Goal: Register for event/course

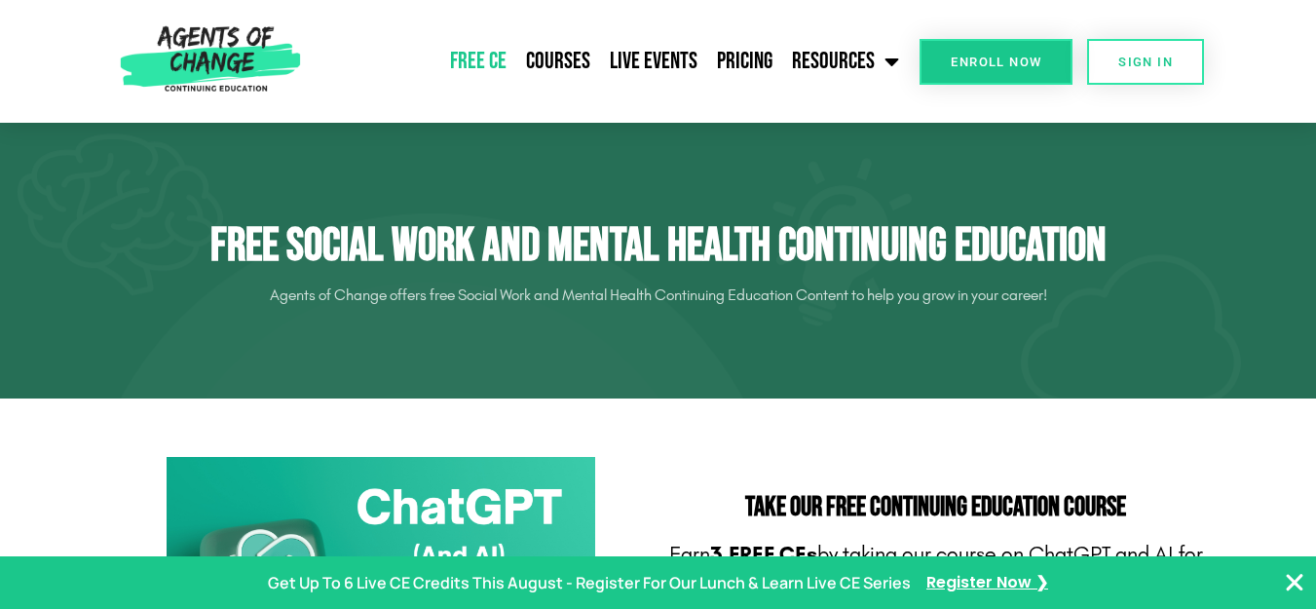
drag, startPoint x: 0, startPoint y: 0, endPoint x: 1325, endPoint y: 50, distance: 1325.7
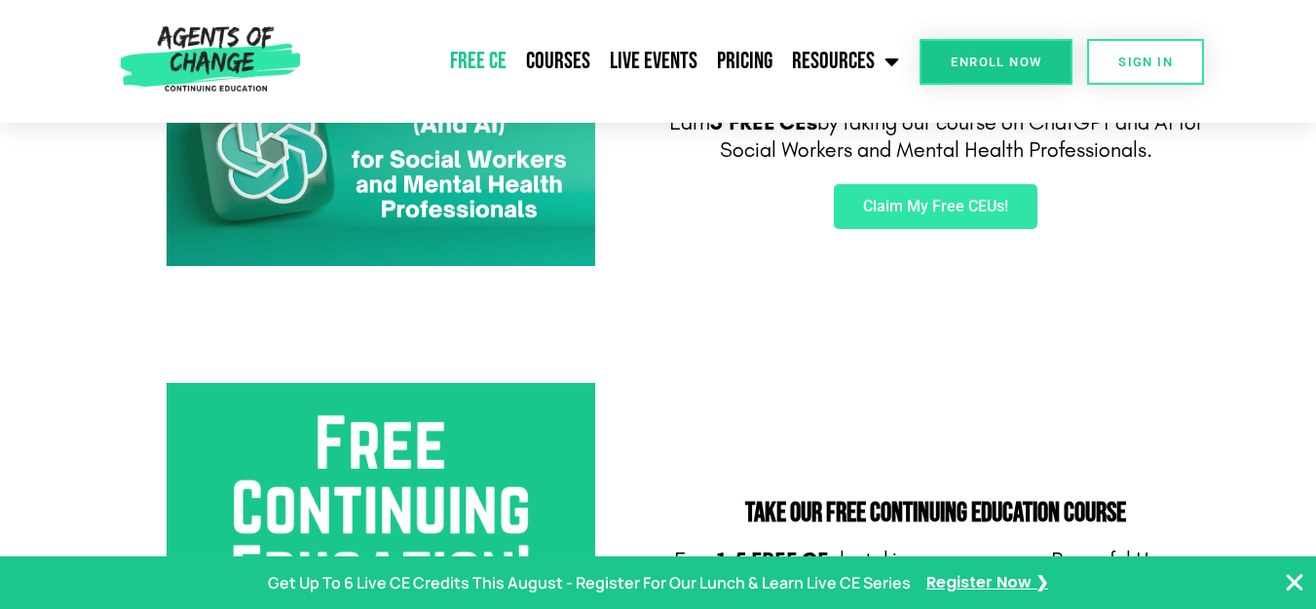
scroll to position [407, 0]
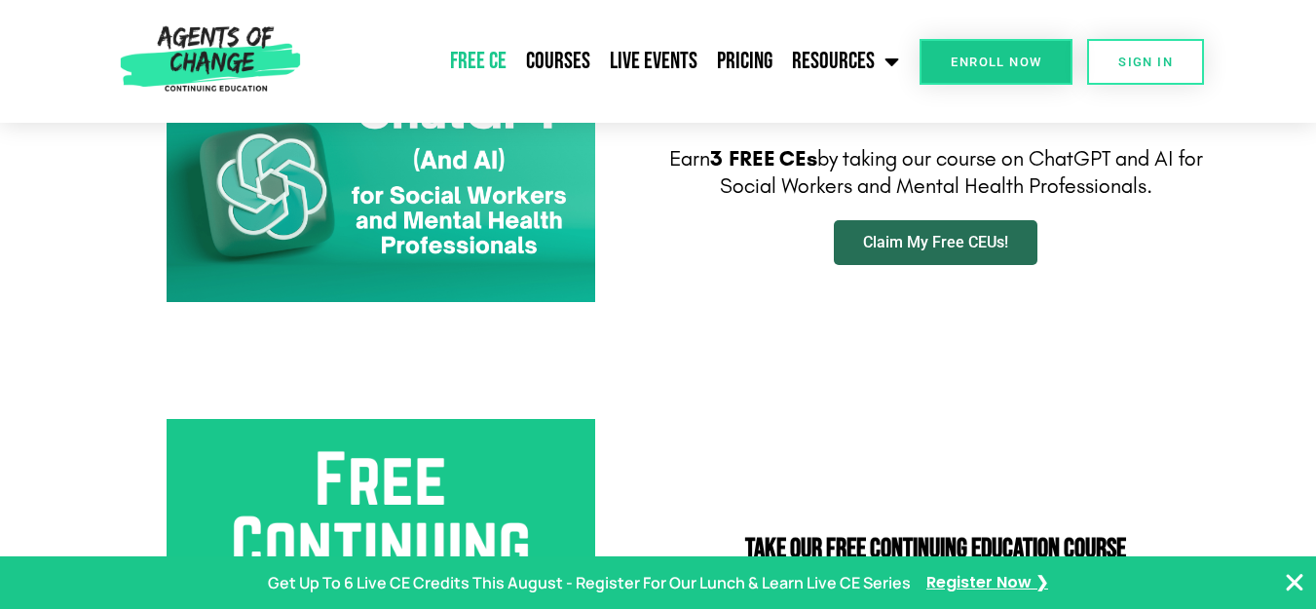
click at [923, 248] on span "Claim My Free CEUs!" at bounding box center [935, 243] width 145 height 16
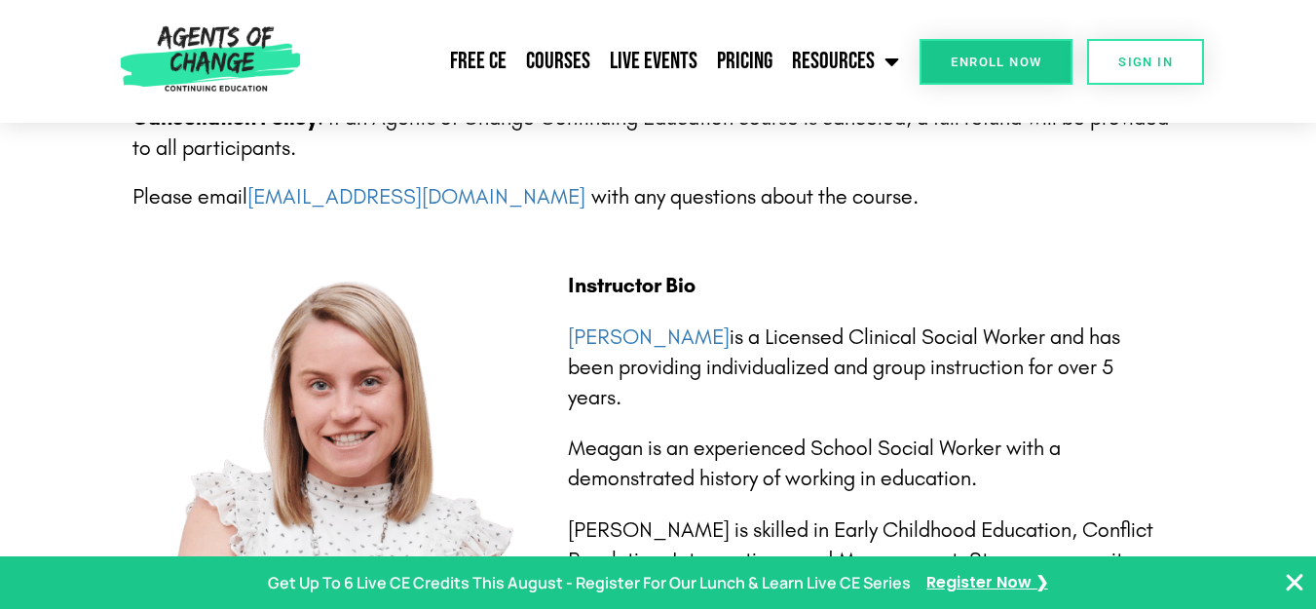
scroll to position [4147, 0]
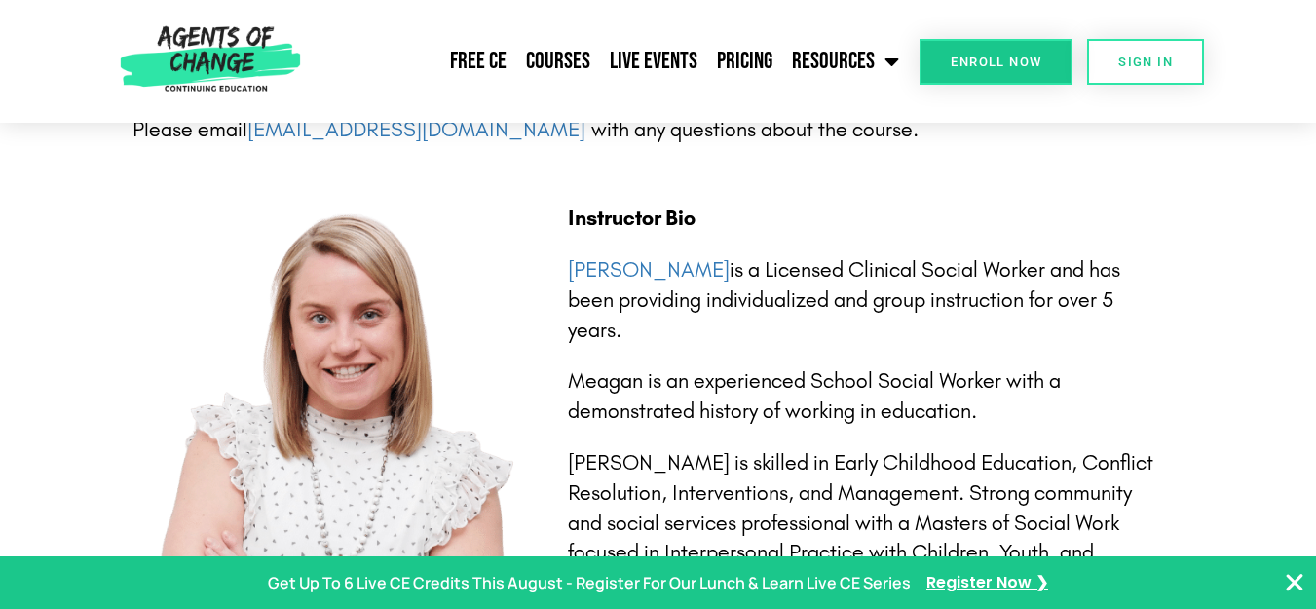
click at [969, 66] on span "Enroll Now" at bounding box center [996, 62] width 91 height 13
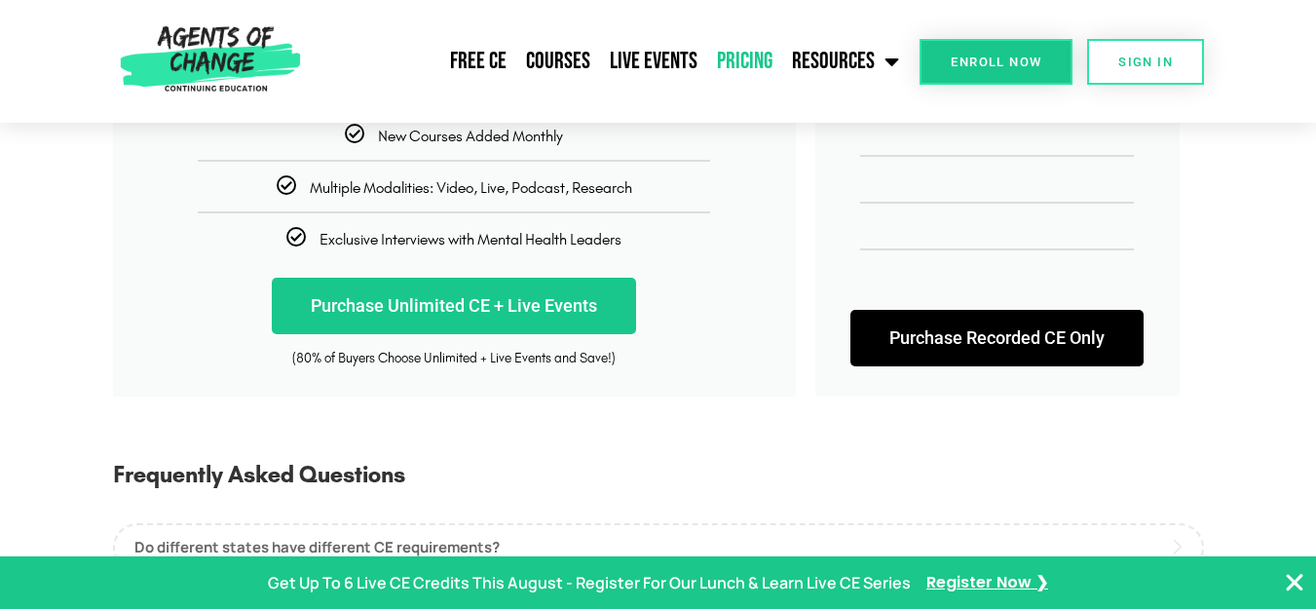
scroll to position [583, 0]
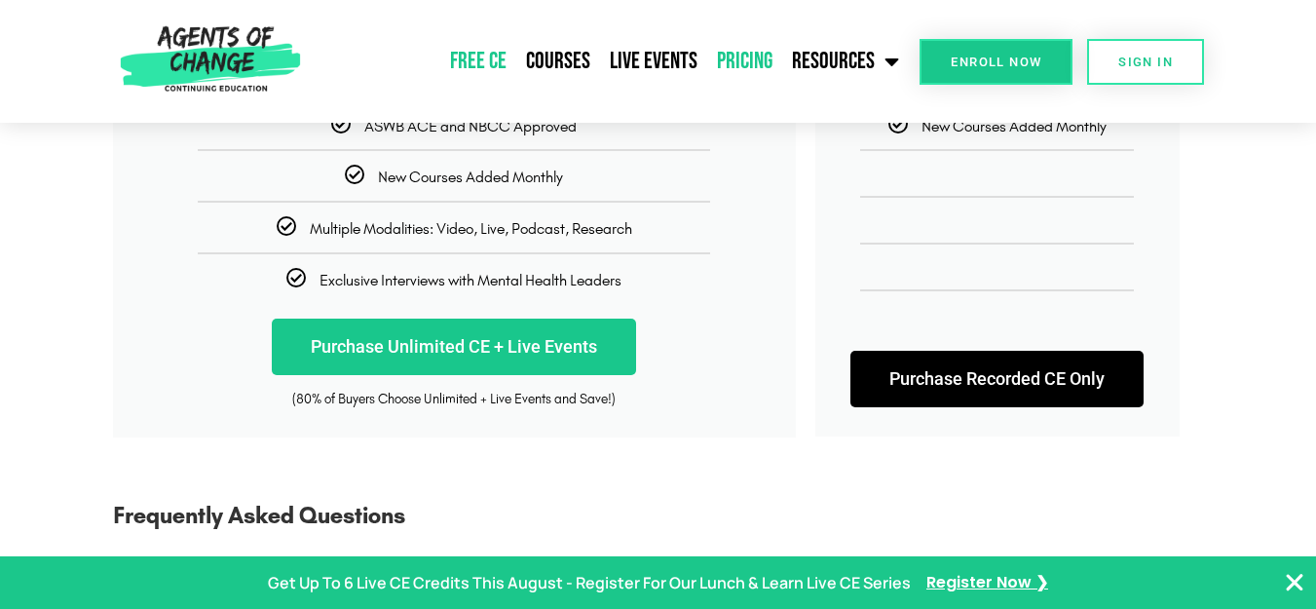
click at [497, 56] on link "Free CE" at bounding box center [478, 61] width 76 height 49
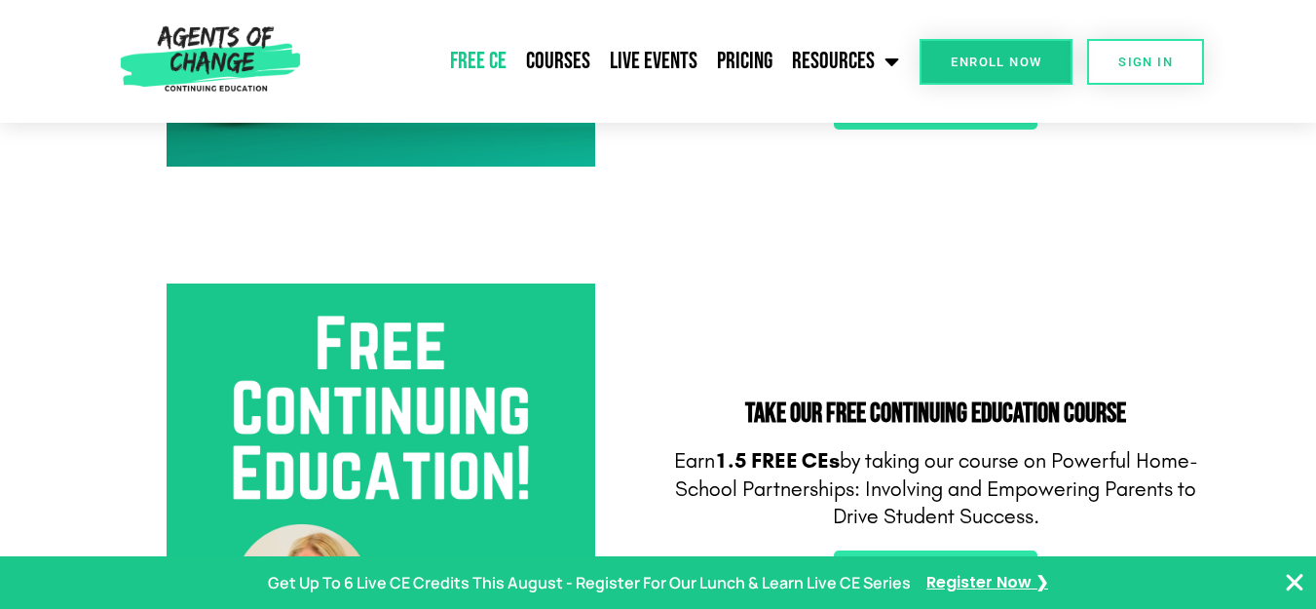
scroll to position [530, 0]
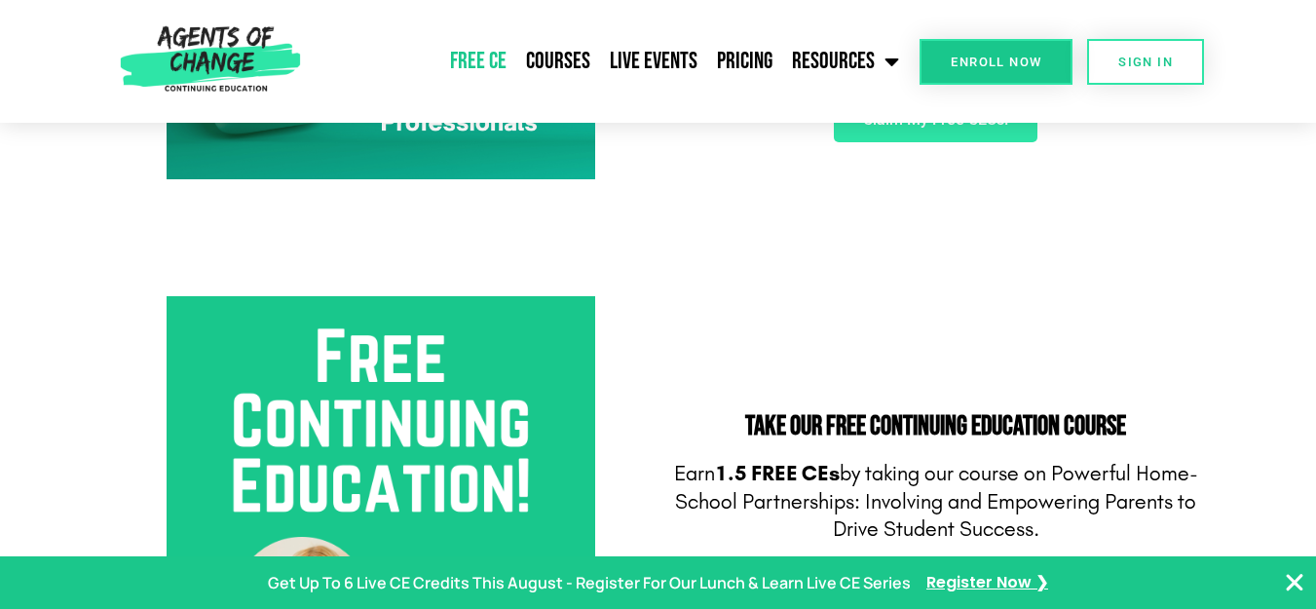
drag, startPoint x: 0, startPoint y: 0, endPoint x: 1330, endPoint y: 80, distance: 1332.1
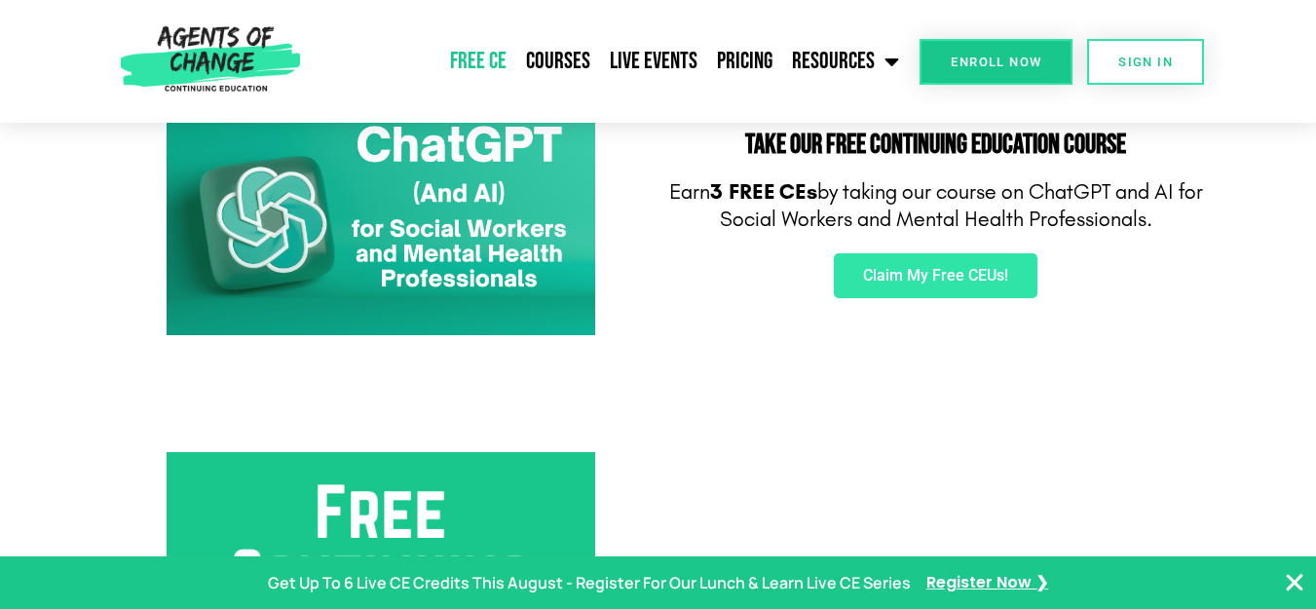
scroll to position [350, 0]
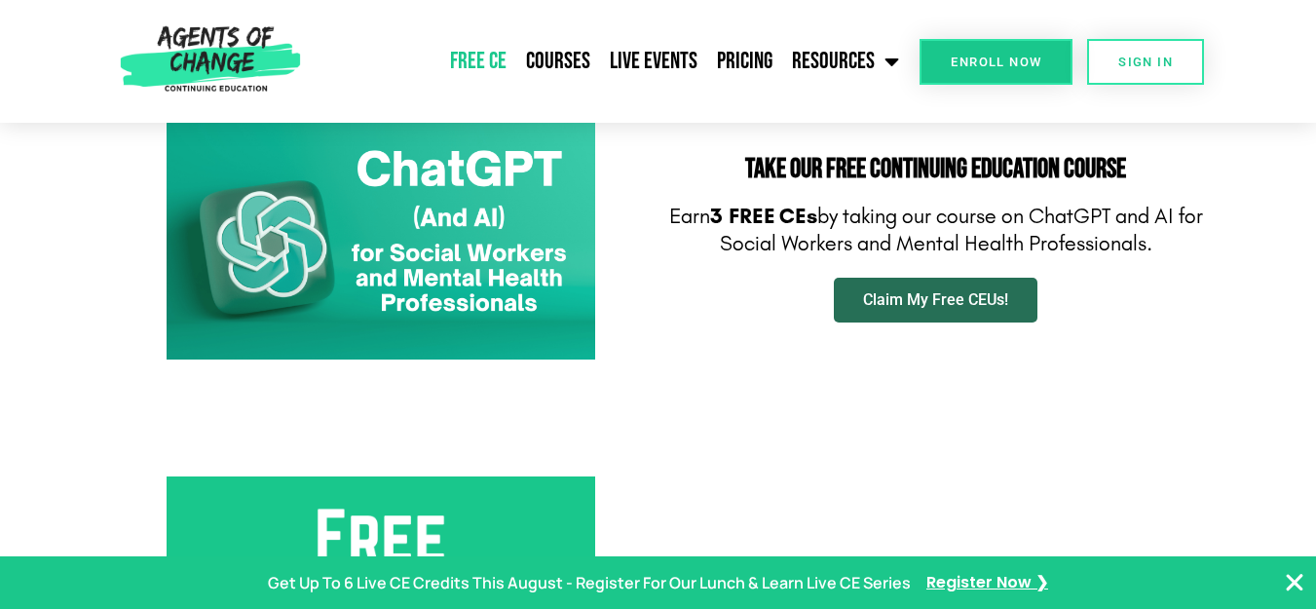
click at [949, 320] on link "Claim My Free CEUs!" at bounding box center [936, 300] width 204 height 45
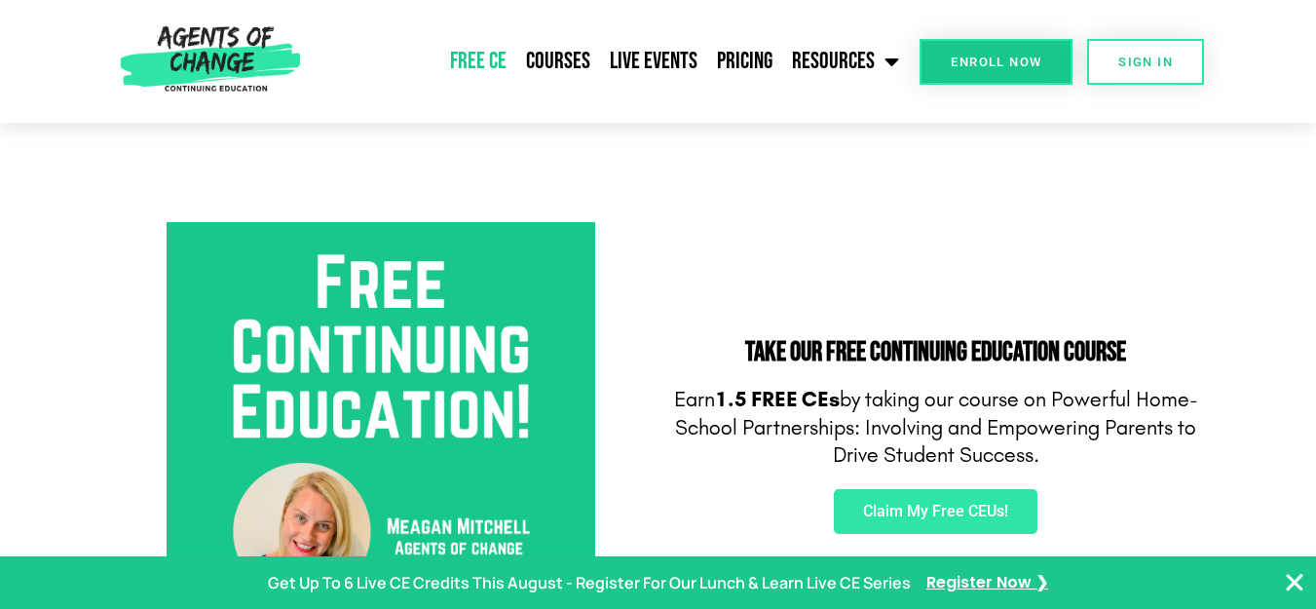
scroll to position [0, 0]
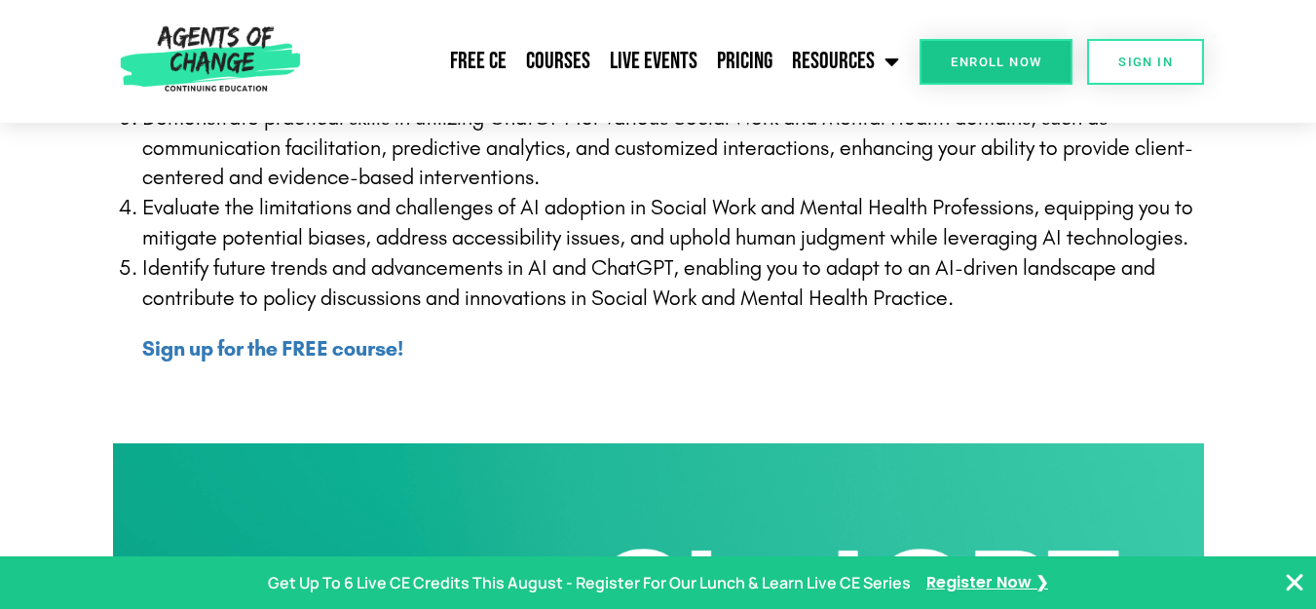
scroll to position [749, 0]
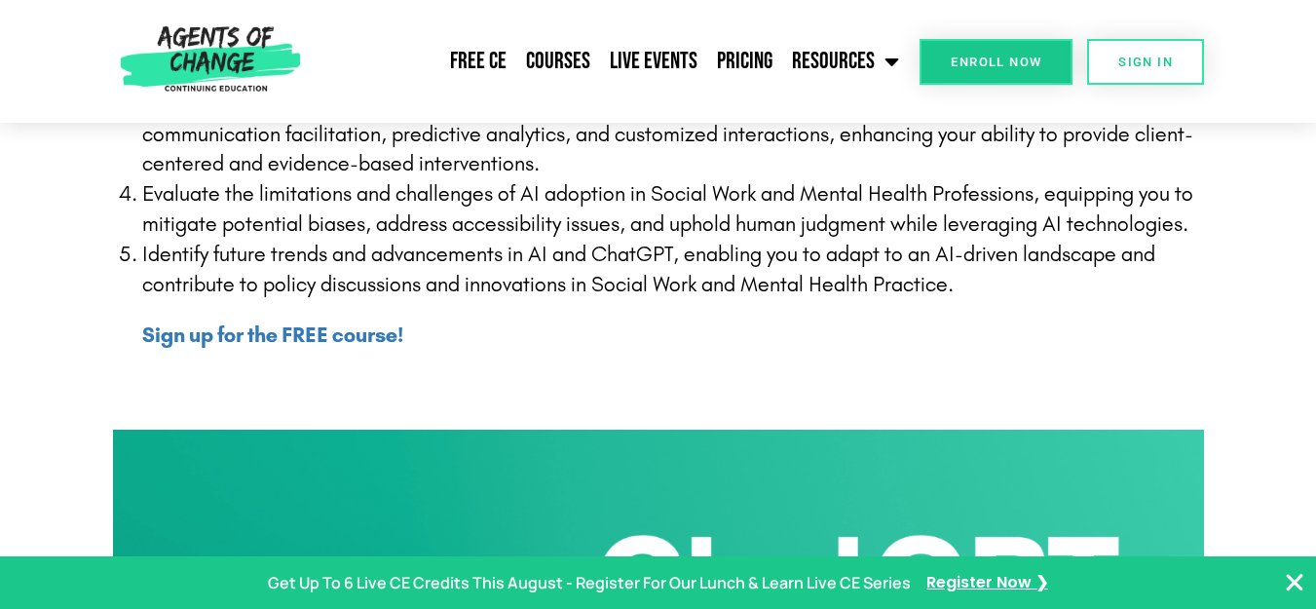
click at [291, 341] on b "Sign up for the FREE course!" at bounding box center [272, 334] width 261 height 25
